Goal: Task Accomplishment & Management: Use online tool/utility

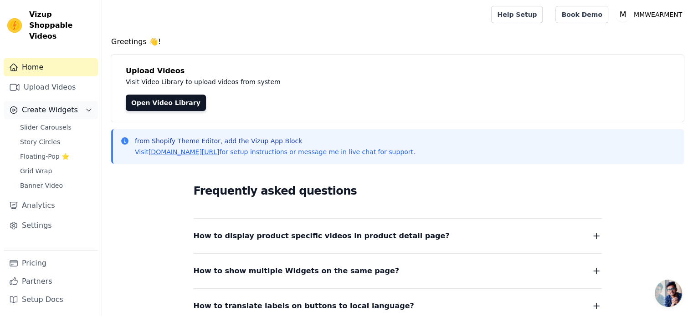
scroll to position [77, 0]
click at [37, 123] on span "Slider Carousels" at bounding box center [45, 127] width 51 height 9
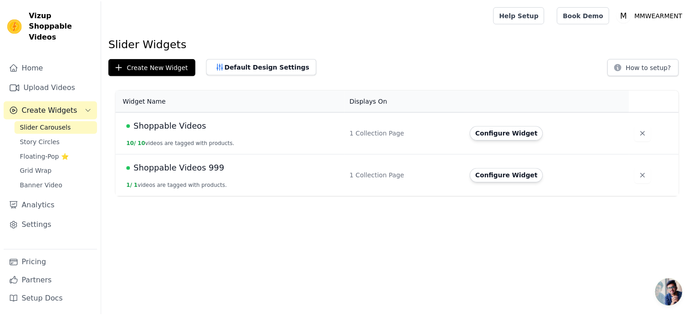
scroll to position [77, 0]
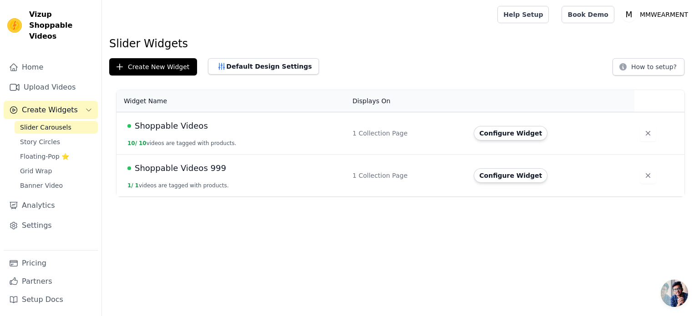
click at [162, 125] on span "Shoppable Videos" at bounding box center [171, 126] width 73 height 13
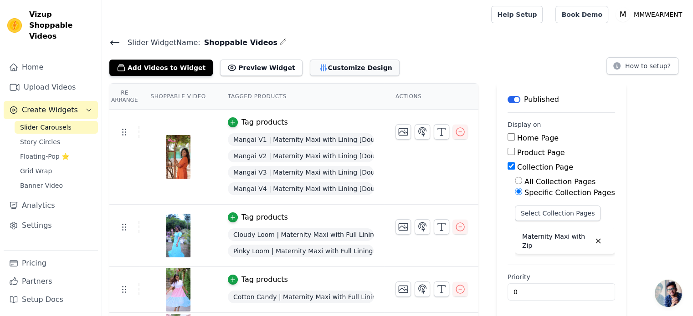
click at [323, 70] on button "Customize Design" at bounding box center [355, 68] width 90 height 16
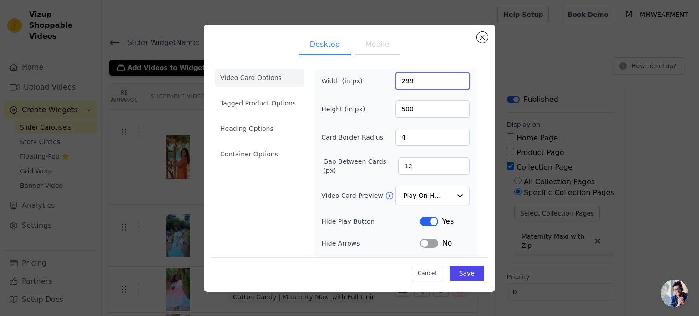
click at [453, 83] on input "299" at bounding box center [433, 80] width 74 height 17
click at [453, 83] on input "298" at bounding box center [433, 80] width 74 height 17
click at [453, 83] on input "297" at bounding box center [433, 80] width 74 height 17
click at [453, 83] on input "296" at bounding box center [433, 80] width 74 height 17
click at [453, 83] on input "286" at bounding box center [433, 80] width 74 height 17
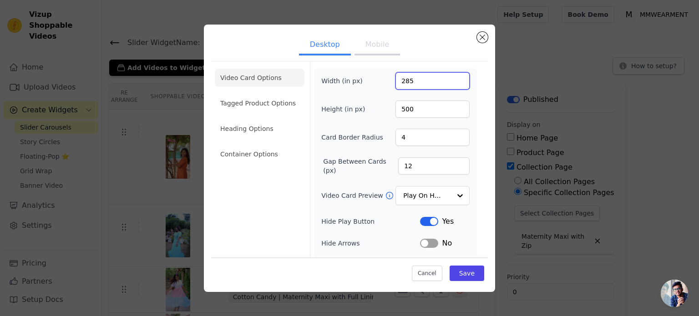
click at [453, 83] on input "285" at bounding box center [433, 80] width 74 height 17
click at [453, 83] on input "284" at bounding box center [433, 80] width 74 height 17
click at [453, 83] on input "283" at bounding box center [433, 80] width 74 height 17
click at [453, 83] on input "282" at bounding box center [433, 80] width 74 height 17
click at [453, 83] on input "281" at bounding box center [433, 80] width 74 height 17
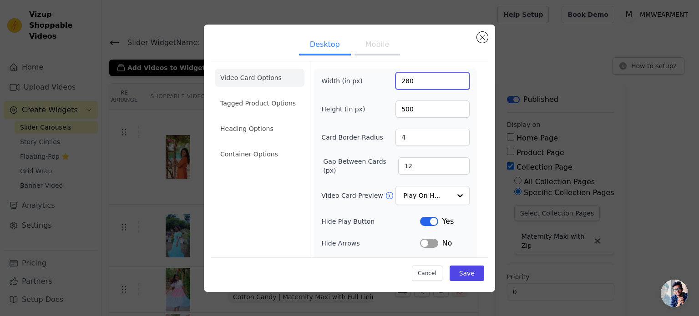
type input "280"
click at [453, 83] on input "280" at bounding box center [433, 80] width 74 height 17
click at [460, 271] on button "Save" at bounding box center [467, 273] width 35 height 15
